Goal: Task Accomplishment & Management: Manage account settings

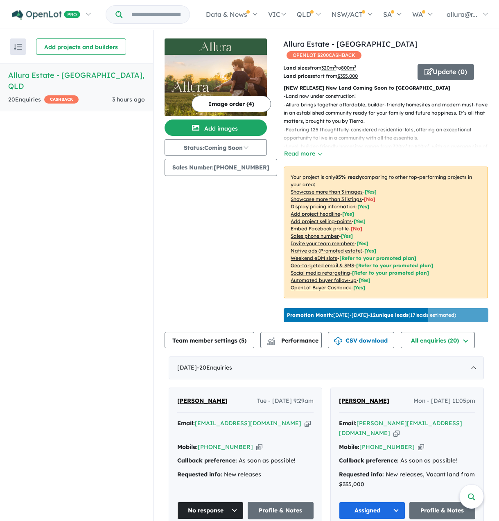
click at [24, 95] on div "20 Enquir ies ( 0 unread) CASHBACK" at bounding box center [43, 100] width 70 height 10
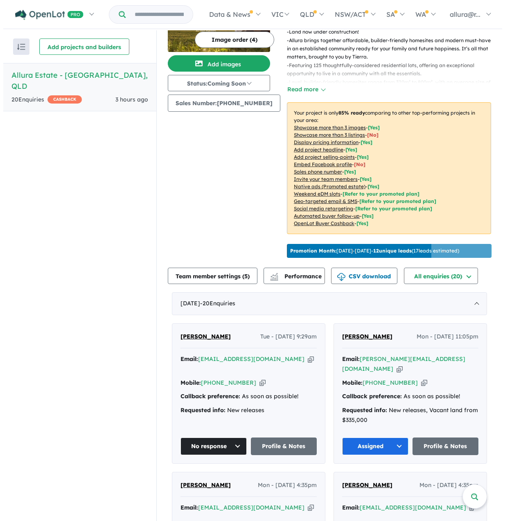
scroll to position [82, 0]
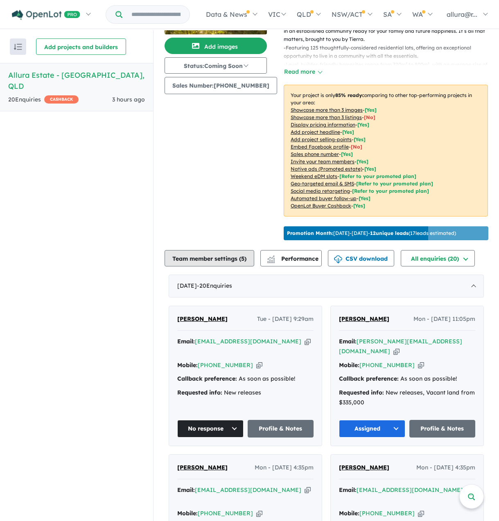
click at [221, 257] on button "Team member settings ( 5 )" at bounding box center [210, 258] width 90 height 16
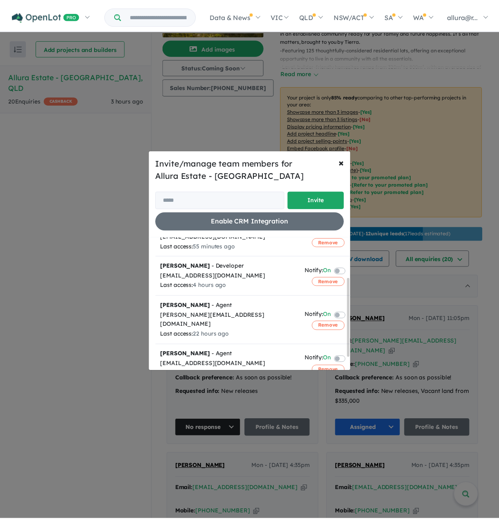
scroll to position [0, 0]
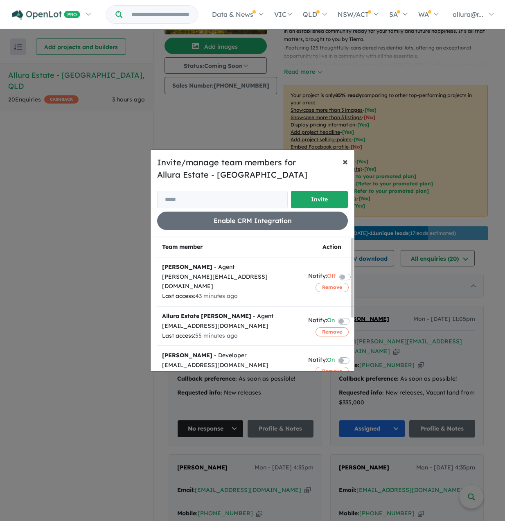
click at [344, 160] on span "×" at bounding box center [345, 161] width 5 height 12
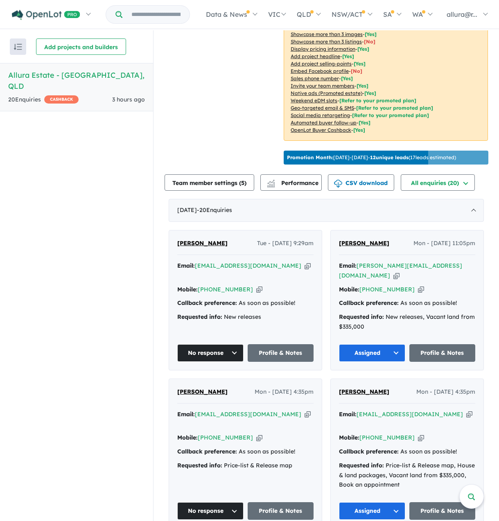
scroll to position [164, 0]
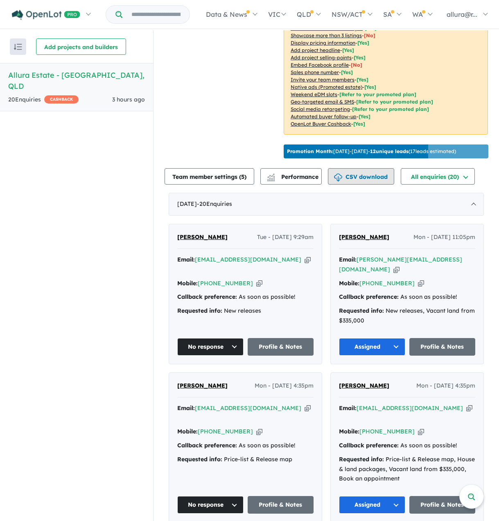
click at [368, 174] on button "CSV download" at bounding box center [361, 176] width 66 height 16
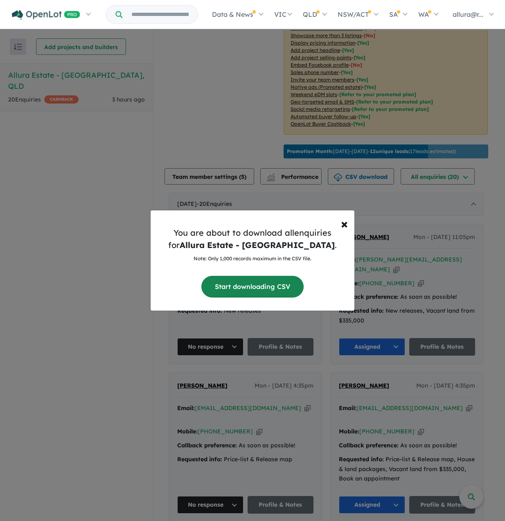
click at [265, 286] on button "Start downloading CSV" at bounding box center [252, 287] width 102 height 22
click at [343, 228] on span "×" at bounding box center [344, 223] width 7 height 16
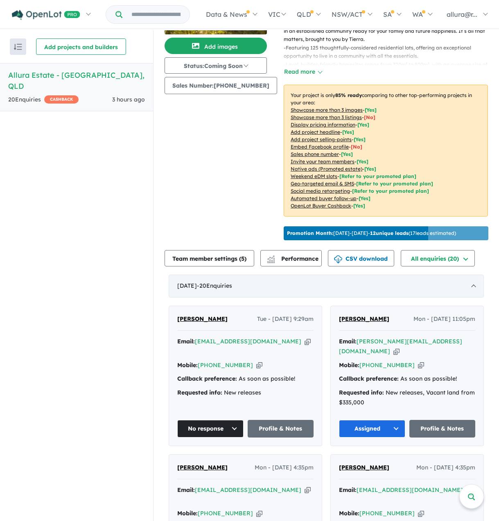
scroll to position [0, 0]
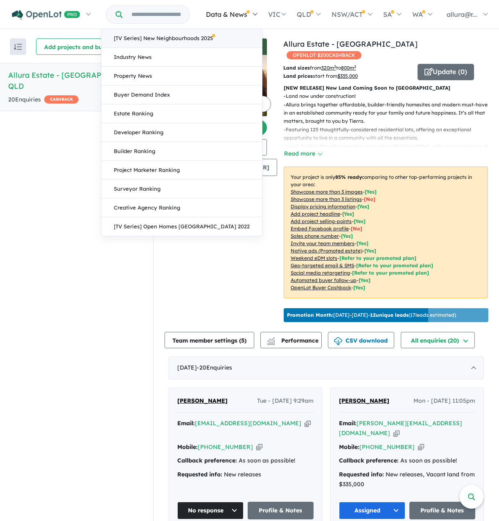
click at [215, 40] on link "[TV Series] New Neighbourhoods 2025" at bounding box center [181, 38] width 160 height 19
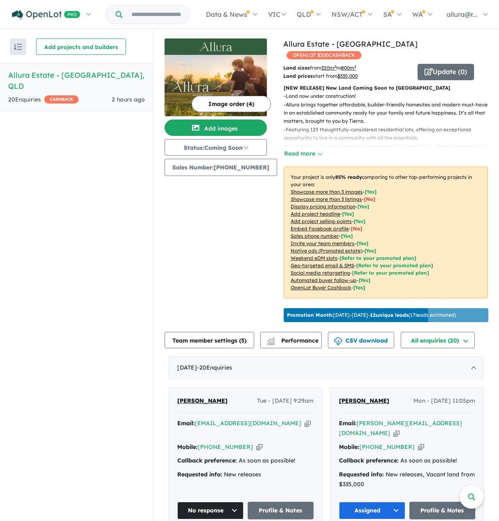
scroll to position [614, 0]
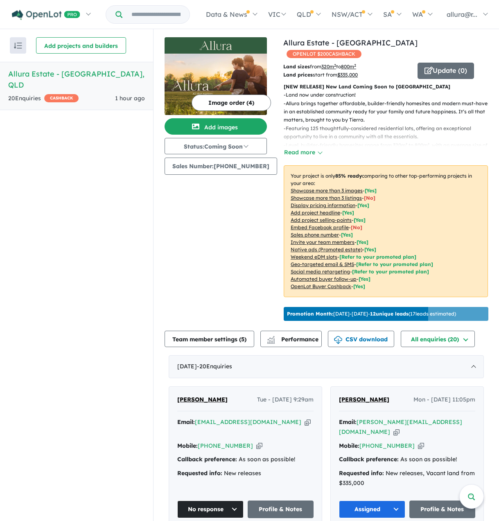
scroll to position [778, 0]
